Goal: Information Seeking & Learning: Find specific fact

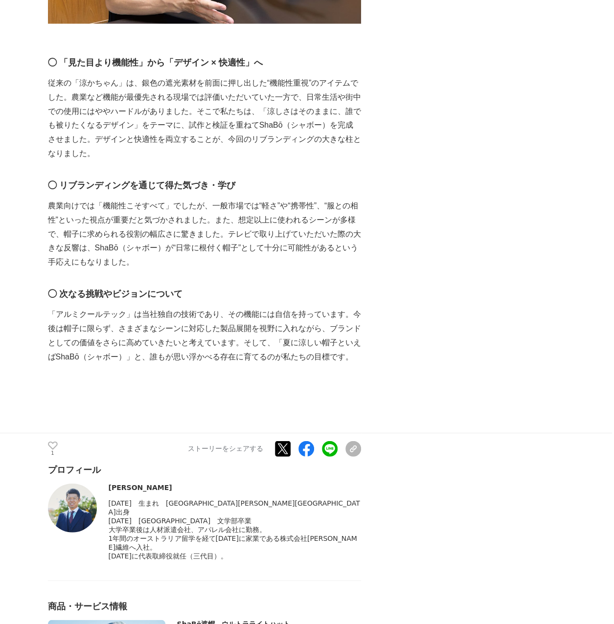
scroll to position [2806, 0]
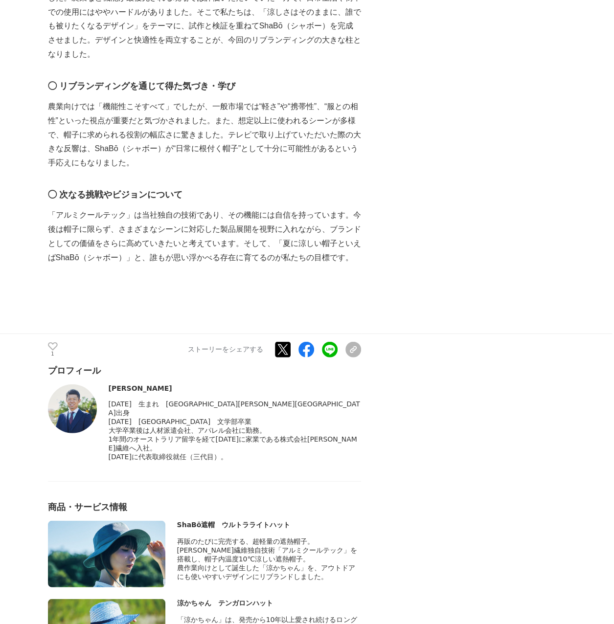
drag, startPoint x: 255, startPoint y: 446, endPoint x: 224, endPoint y: 442, distance: 31.1
click at [224, 453] on div "[DATE]に代表取締役就任（三代目）。" at bounding box center [235, 457] width 252 height 9
drag, startPoint x: 224, startPoint y: 442, endPoint x: 153, endPoint y: 379, distance: 94.6
click at [153, 384] on div "村瀬智之" at bounding box center [235, 388] width 252 height 8
drag, startPoint x: 151, startPoint y: 376, endPoint x: 109, endPoint y: 374, distance: 42.1
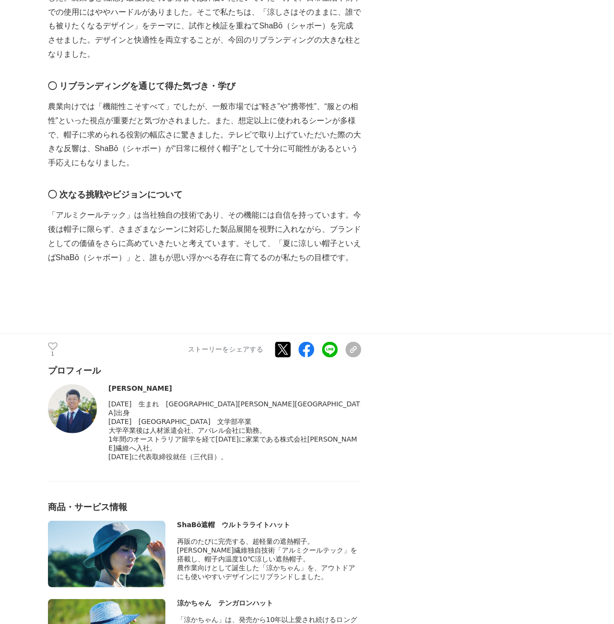
click at [109, 384] on div "村瀬智之" at bounding box center [235, 388] width 252 height 8
copy div "村瀬智之"
click at [249, 453] on div "2016年に代表取締役就任（三代目）。" at bounding box center [235, 457] width 252 height 9
drag, startPoint x: 266, startPoint y: 447, endPoint x: 110, endPoint y: 392, distance: 165.2
click at [110, 400] on div "1980年　生まれ　愛知県西尾市出身 2002年　京都府立大学　文学部卒業" at bounding box center [235, 431] width 252 height 62
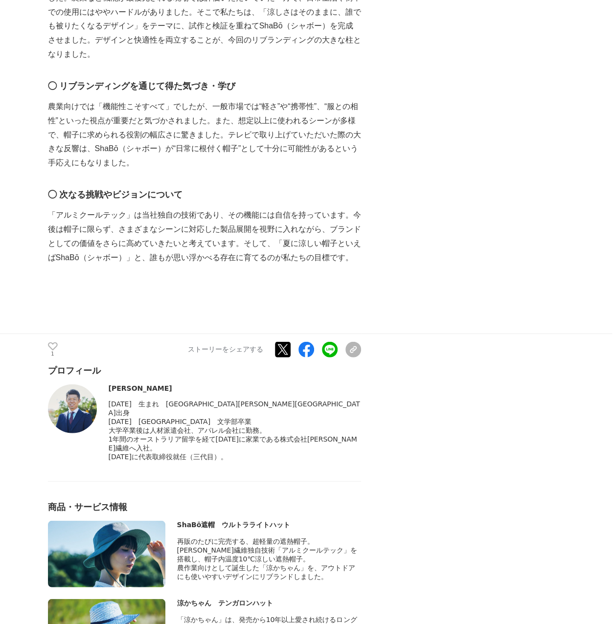
copy div "1980年　生まれ　愛知県西尾市出身 2002年　京都府立大学　文学部卒業 大学卒業後は人材派遣会社、アパレル会社に勤務。 1年間のオーストラリア留学を経て2…"
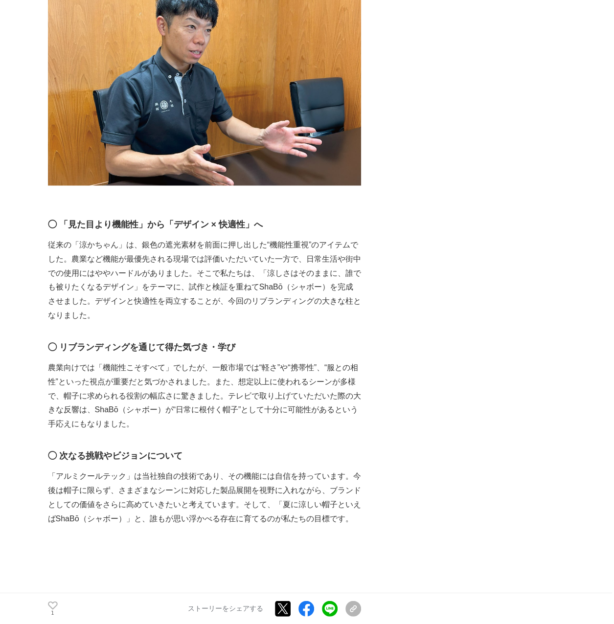
scroll to position [2427, 0]
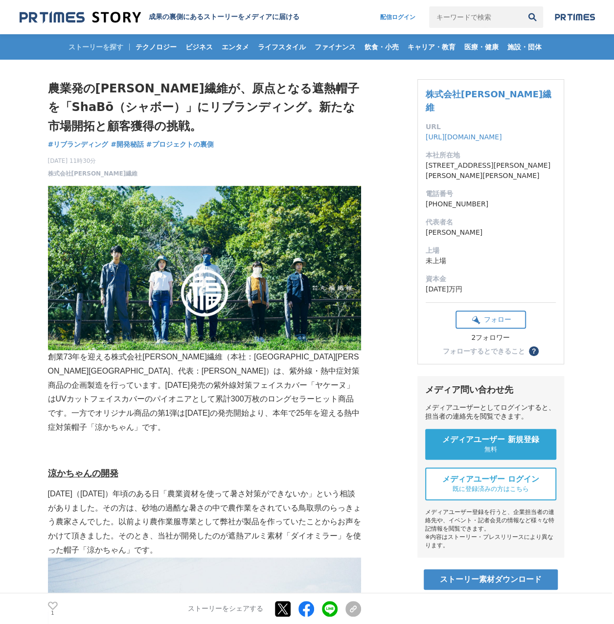
click at [75, 15] on img at bounding box center [80, 17] width 121 height 13
click at [102, 20] on img at bounding box center [80, 17] width 121 height 13
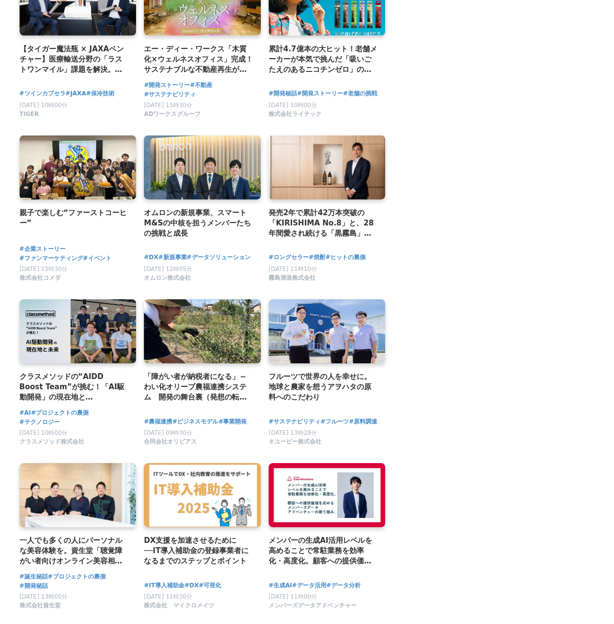
scroll to position [1614, 0]
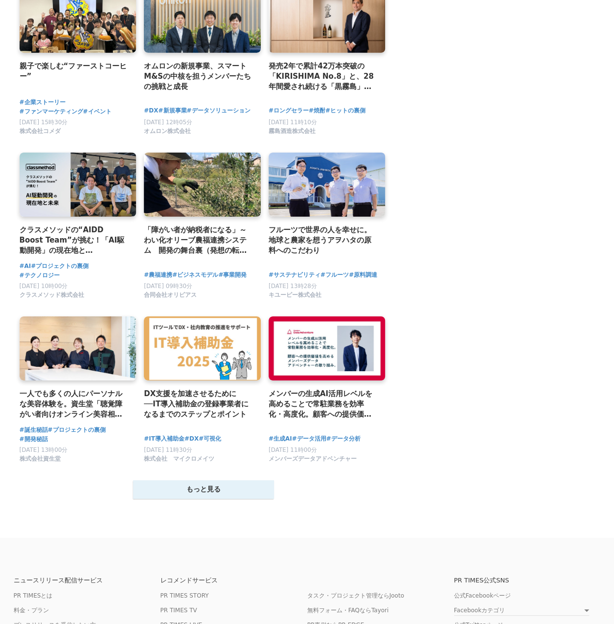
click at [212, 498] on button "もっと見る" at bounding box center [203, 489] width 141 height 19
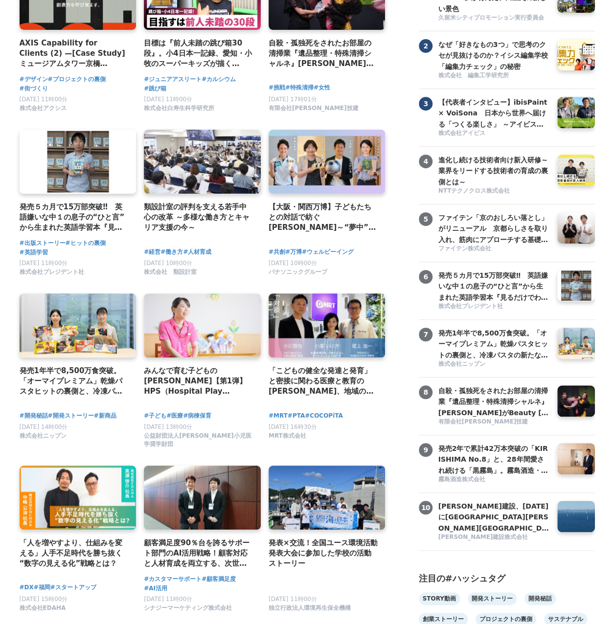
scroll to position [0, 0]
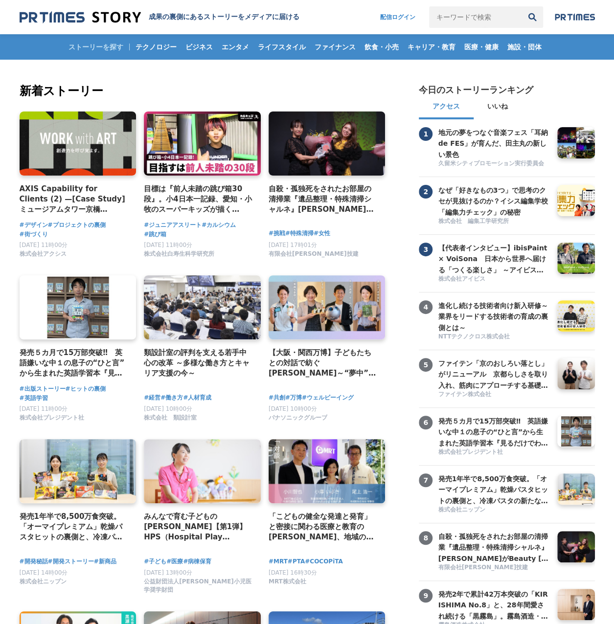
click at [454, 25] on input "キーワードで検索" at bounding box center [475, 17] width 92 height 22
type input "日焼け"
click at [521, 6] on button "検索" at bounding box center [532, 17] width 22 height 22
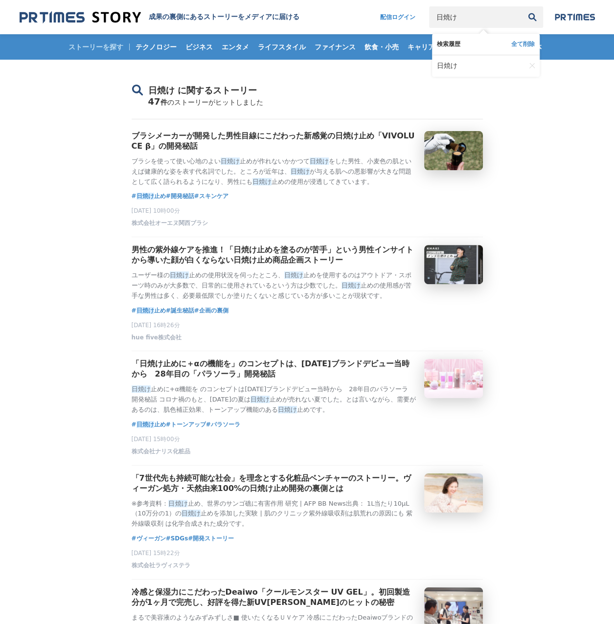
click at [479, 19] on input "日焼け" at bounding box center [475, 17] width 92 height 22
type input "日焼け対策"
click at [521, 6] on button "検索" at bounding box center [532, 17] width 22 height 22
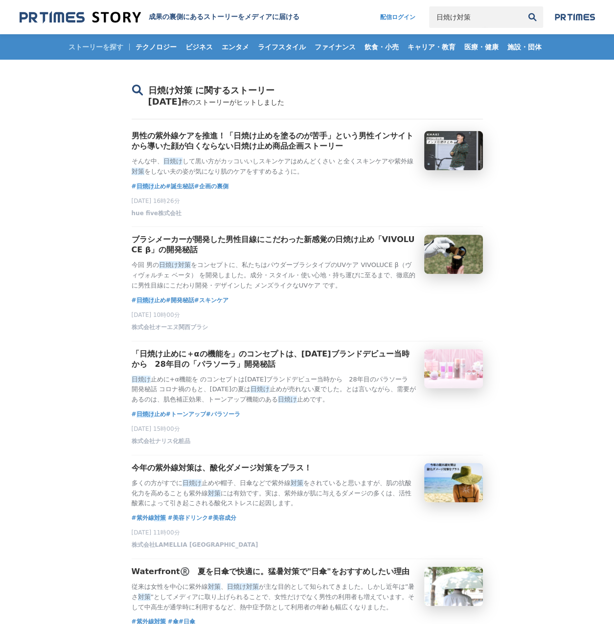
click at [461, 19] on input "日焼け対策" at bounding box center [475, 17] width 92 height 22
drag, startPoint x: 468, startPoint y: 19, endPoint x: 305, endPoint y: 3, distance: 163.1
click at [306, 4] on header "成果の裏側にあるストーリーをメディアに届ける 配信ログイン 日焼け対策 検索履歴 全て削除 日焼け対策 日焼け" at bounding box center [307, 17] width 614 height 34
type input "[PERSON_NAME]繊維"
click at [521, 6] on button "検索" at bounding box center [532, 17] width 22 height 22
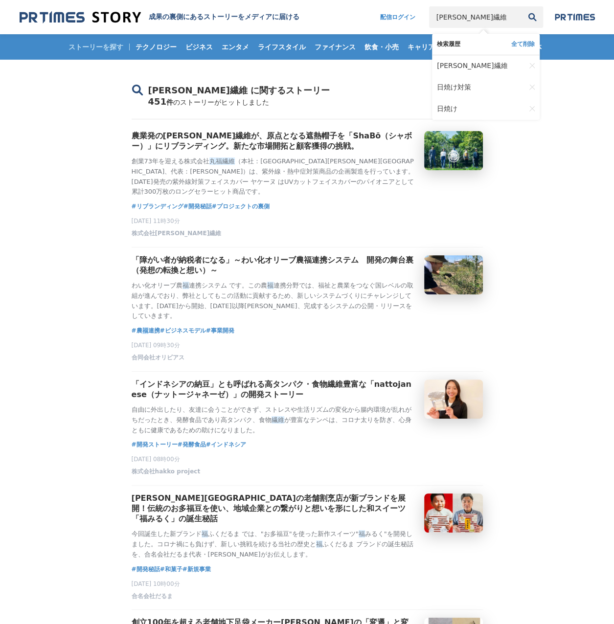
drag, startPoint x: 461, startPoint y: 14, endPoint x: 313, endPoint y: 3, distance: 148.6
click at [326, 25] on header "成果の裏側にあるストーリーをメディアに届ける 配信ログイン 丸福繊維 検索履歴 全て削除 丸福繊維 日焼け対策 日焼け" at bounding box center [307, 17] width 614 height 34
type input "LDK"
click at [521, 6] on button "検索" at bounding box center [532, 17] width 22 height 22
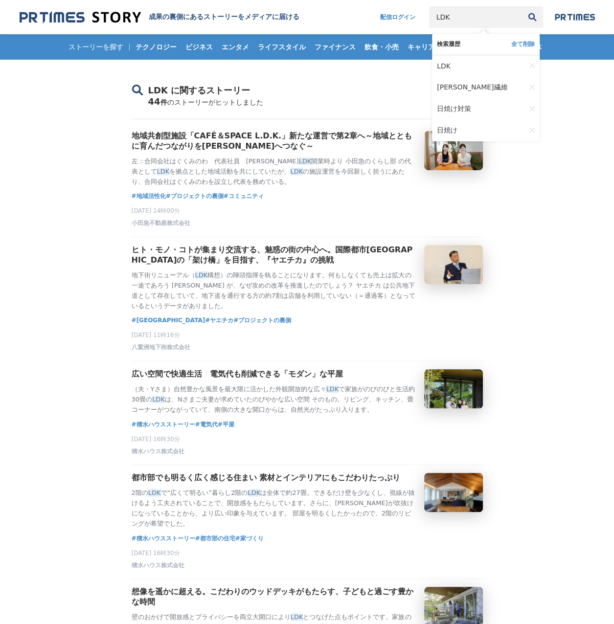
click at [475, 15] on input "LDK" at bounding box center [475, 17] width 92 height 22
type input "LDK 評価"
click at [521, 6] on button "検索" at bounding box center [532, 17] width 22 height 22
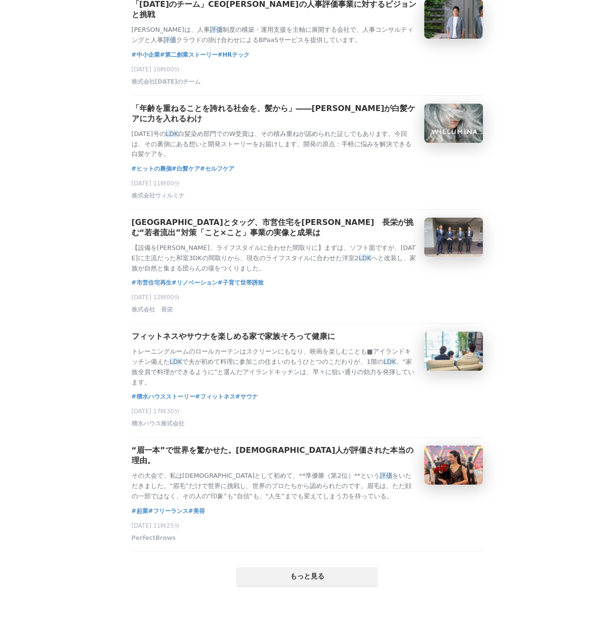
scroll to position [1945, 0]
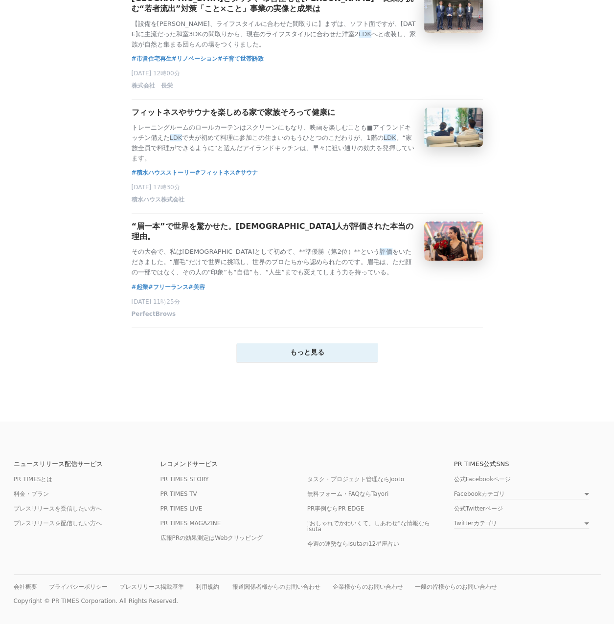
click at [268, 353] on button "もっと見る" at bounding box center [307, 352] width 141 height 19
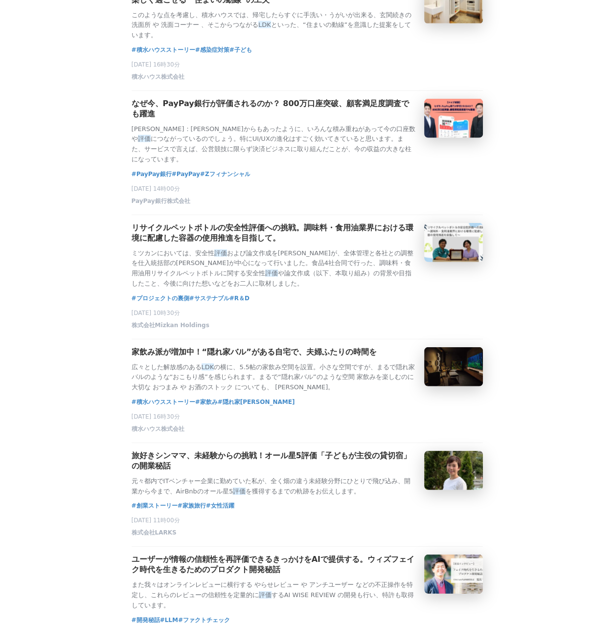
scroll to position [3021, 0]
